Goal: Information Seeking & Learning: Find specific fact

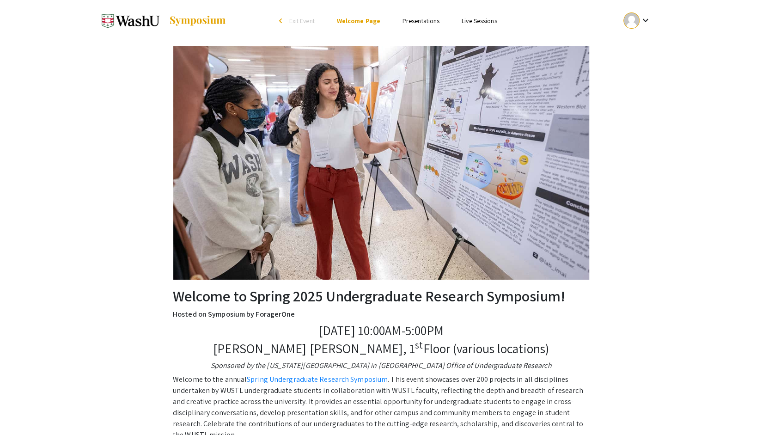
click at [413, 20] on link "Presentations" at bounding box center [420, 21] width 37 height 8
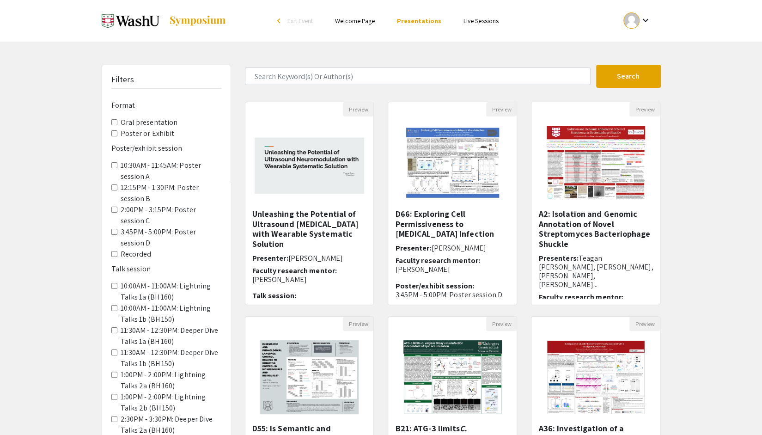
click at [353, 85] on form "Search" at bounding box center [453, 76] width 430 height 23
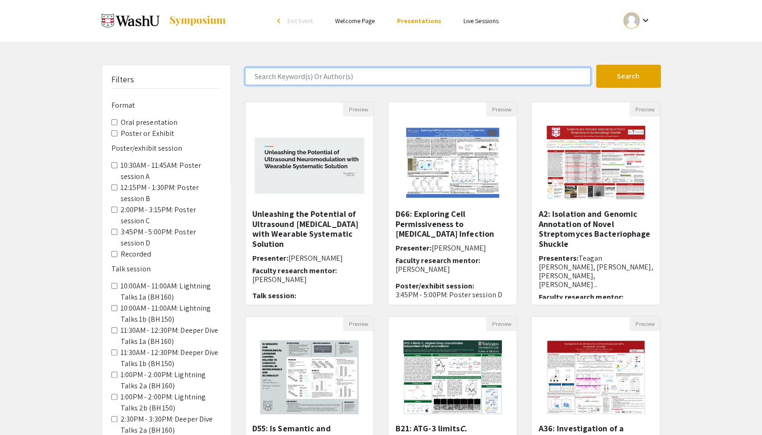
click at [341, 75] on input "Search Keyword(s) Or Author(s)" at bounding box center [418, 76] width 346 height 18
type input "[PERSON_NAME]"
drag, startPoint x: 426, startPoint y: 77, endPoint x: 134, endPoint y: 96, distance: 293.1
click at [134, 96] on div "Filters Format Oral presentation Poster or Exhibit Poster/exhibit session 10:30…" at bounding box center [381, 309] width 573 height 488
type input "[PERSON_NAME]"
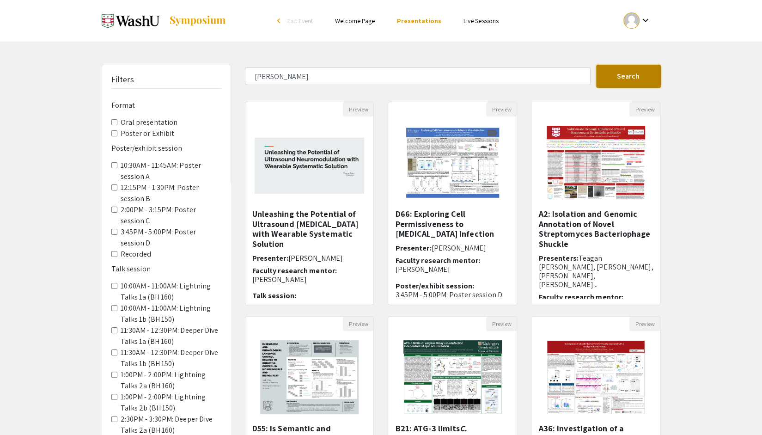
click at [615, 83] on button "Search" at bounding box center [628, 76] width 65 height 23
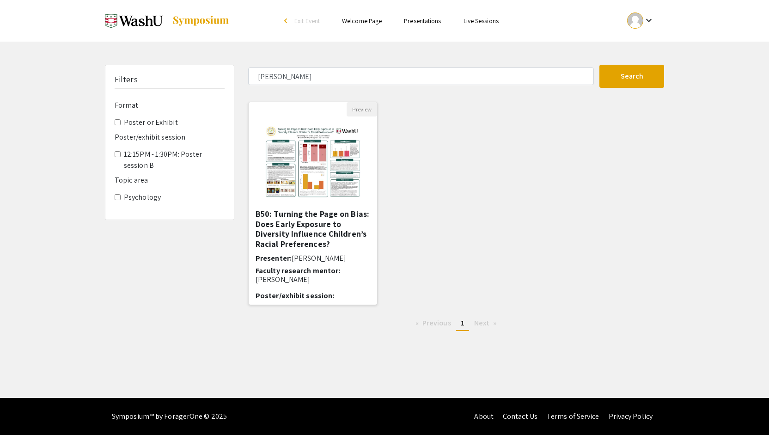
click at [298, 231] on h5 "B50: Turning the Page on Bias: Does Early Exposure to Diversity Influence Child…" at bounding box center [313, 229] width 115 height 40
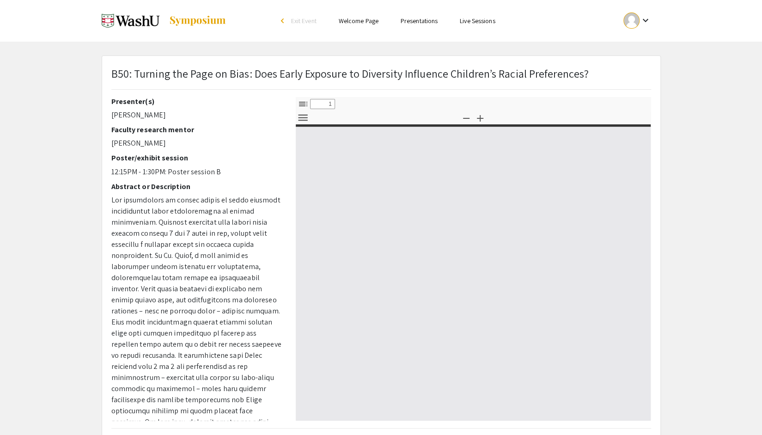
select select "custom"
type input "0"
select select "custom"
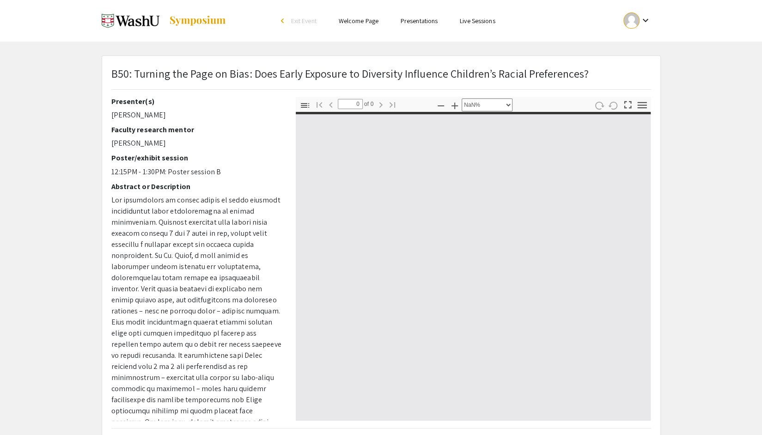
type input "1"
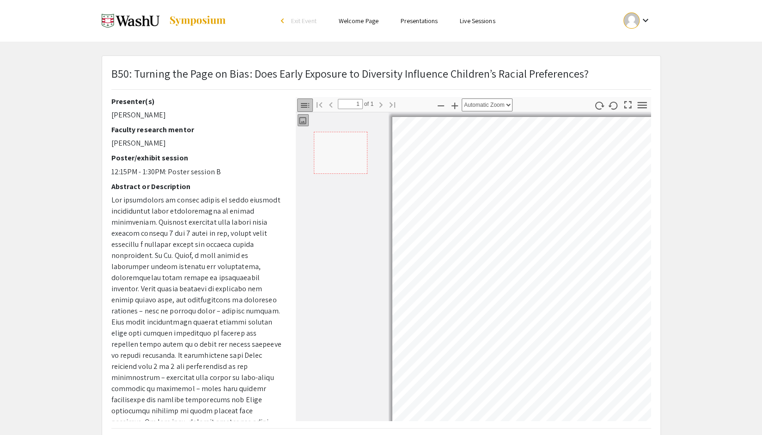
select select "custom"
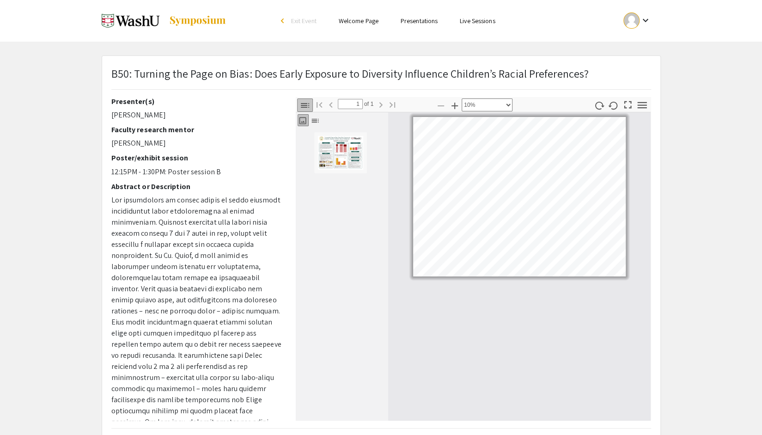
click at [298, 286] on div at bounding box center [342, 274] width 92 height 293
